Goal: Task Accomplishment & Management: Complete application form

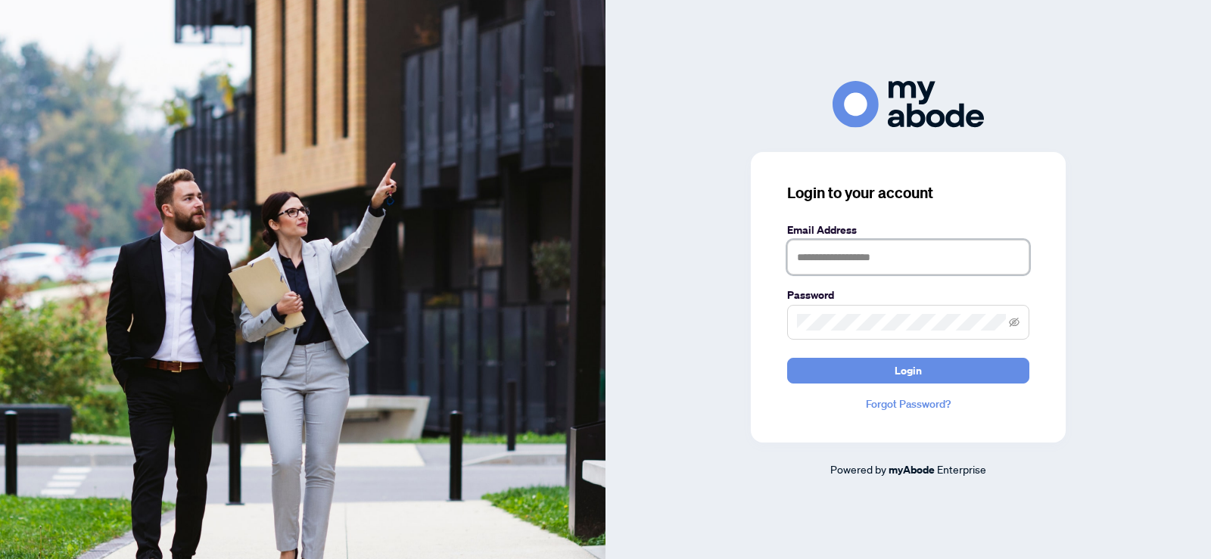
click at [917, 267] on input "text" at bounding box center [908, 257] width 242 height 35
type input "**********"
click at [787, 358] on button "Login" at bounding box center [908, 371] width 242 height 26
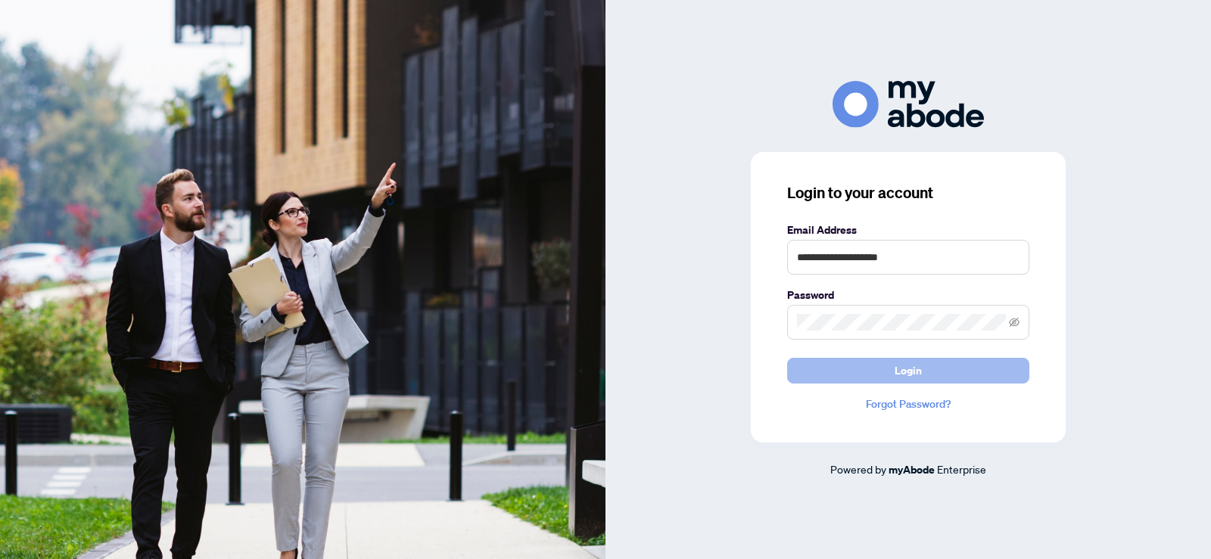
click at [894, 372] on button "Login" at bounding box center [908, 371] width 242 height 26
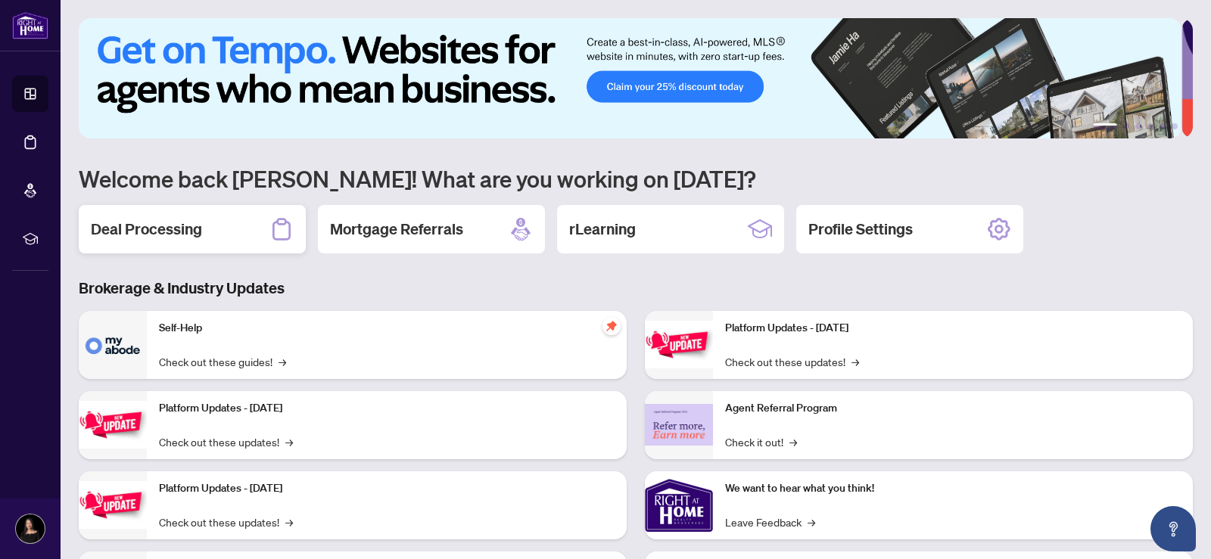
click at [184, 231] on h2 "Deal Processing" at bounding box center [146, 229] width 111 height 21
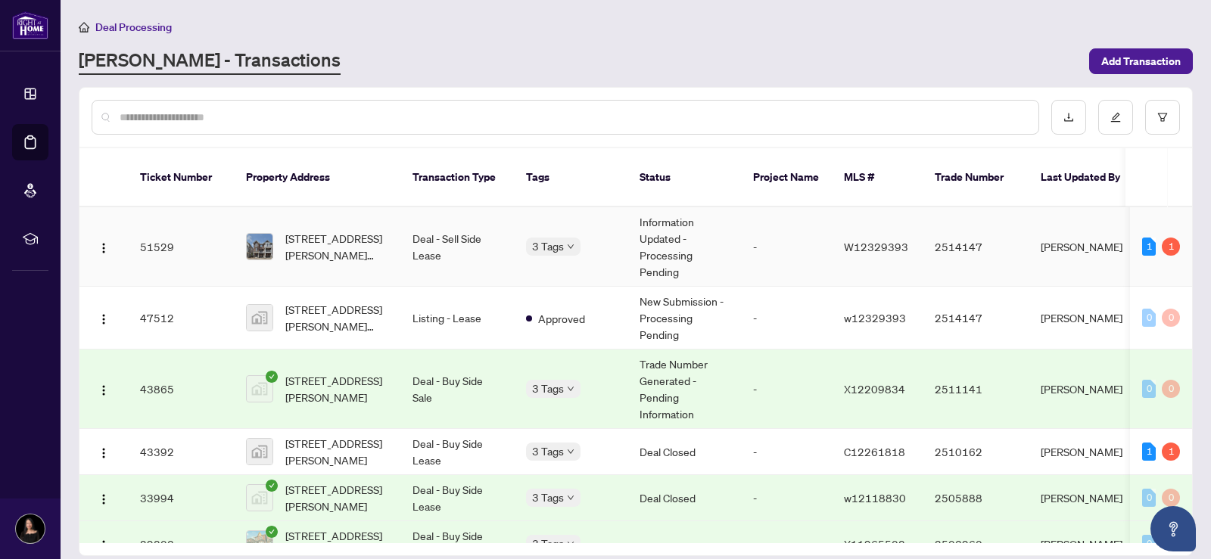
click at [1166, 238] on div "1" at bounding box center [1171, 247] width 18 height 18
click at [1144, 238] on div "1" at bounding box center [1149, 247] width 14 height 18
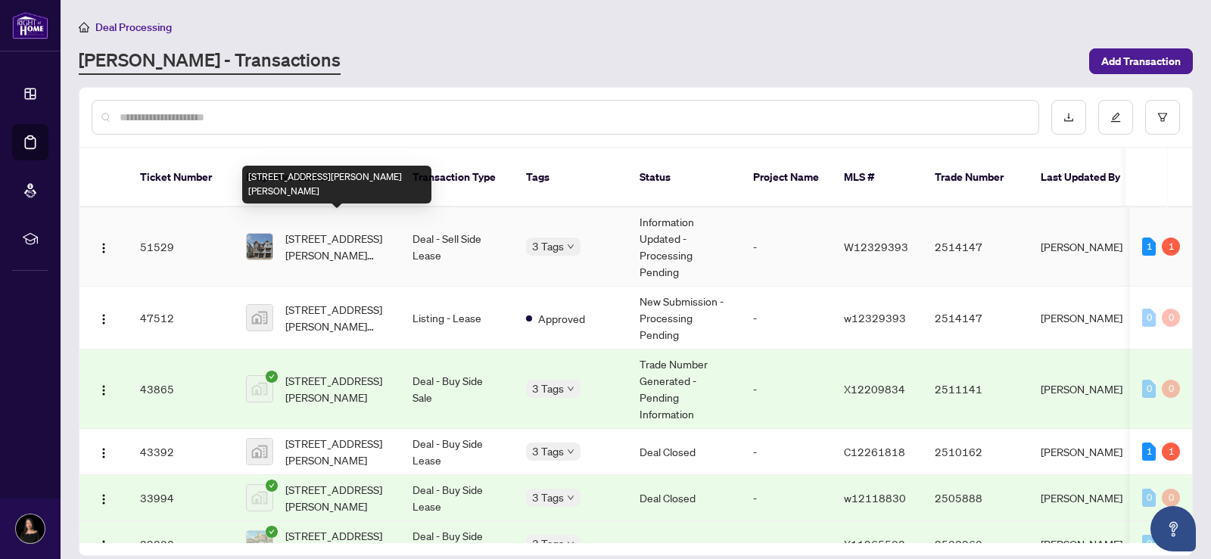
click at [343, 230] on span "[STREET_ADDRESS][PERSON_NAME][PERSON_NAME]" at bounding box center [336, 246] width 103 height 33
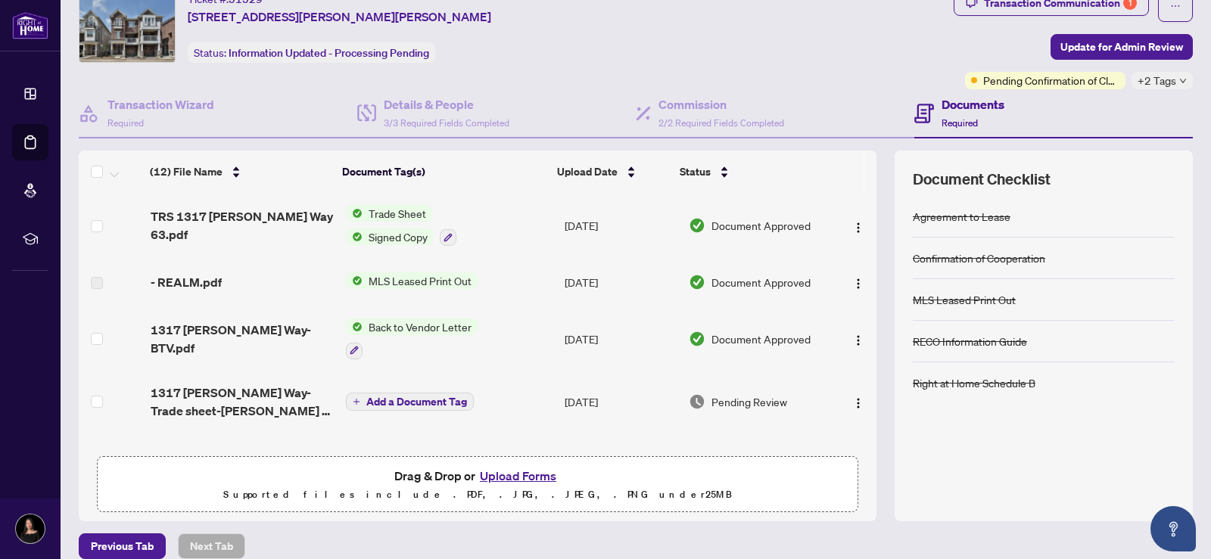
scroll to position [74, 0]
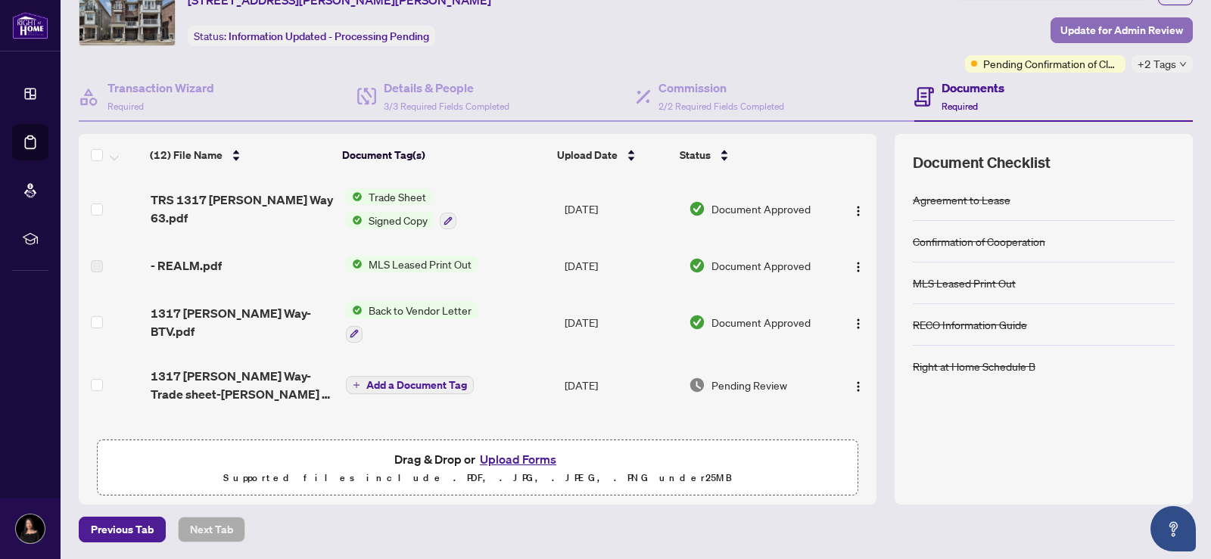
click at [1126, 32] on span "Update for Admin Review" at bounding box center [1122, 30] width 123 height 24
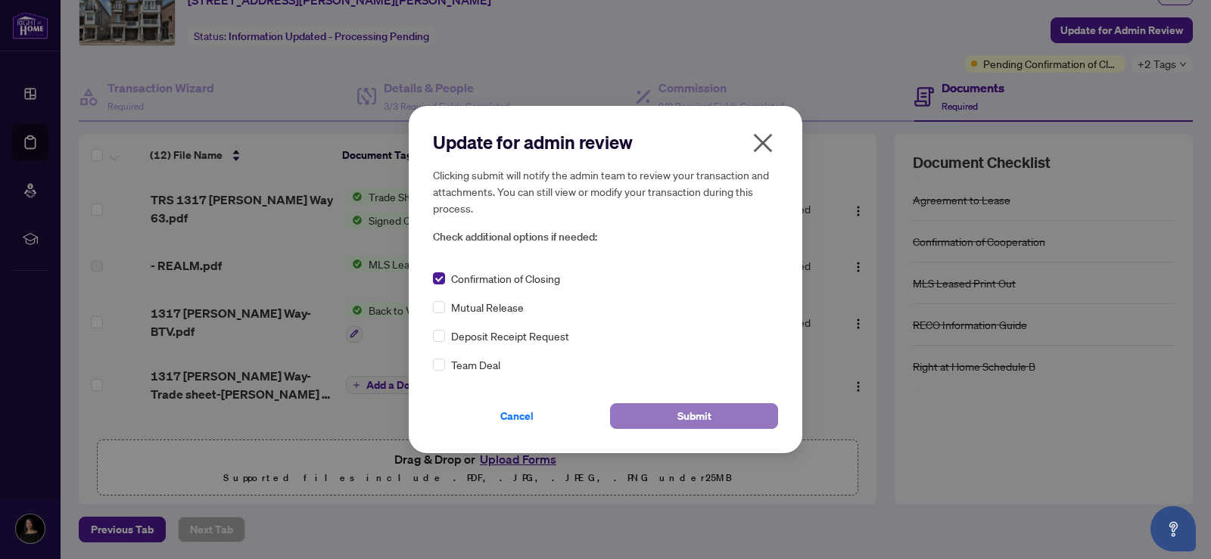
click at [706, 420] on span "Submit" at bounding box center [695, 416] width 34 height 24
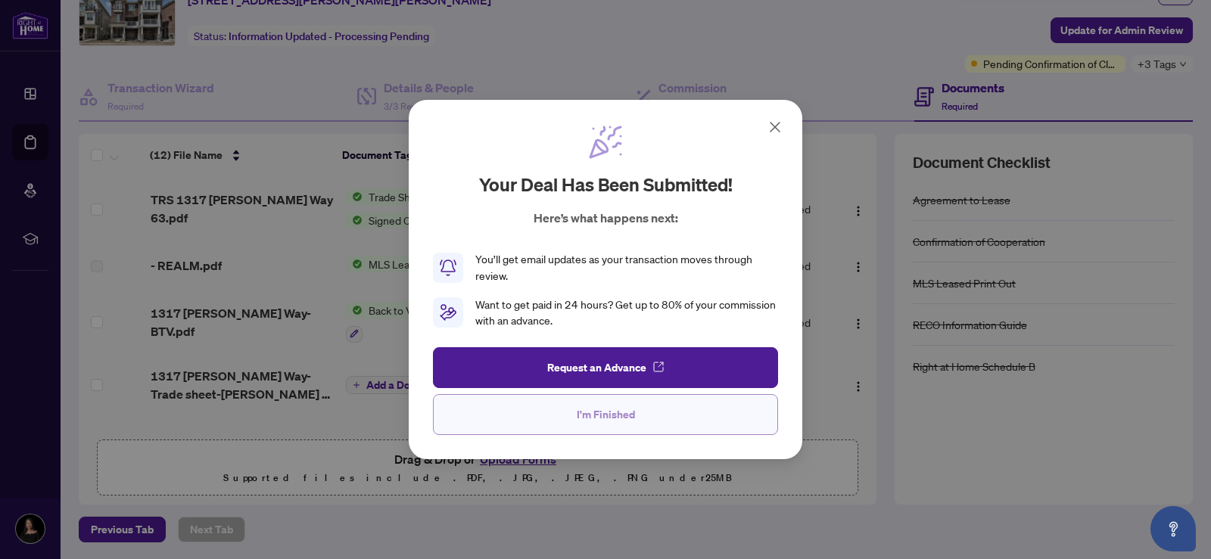
click at [614, 417] on span "I'm Finished" at bounding box center [606, 415] width 58 height 24
